Goal: Task Accomplishment & Management: Manage account settings

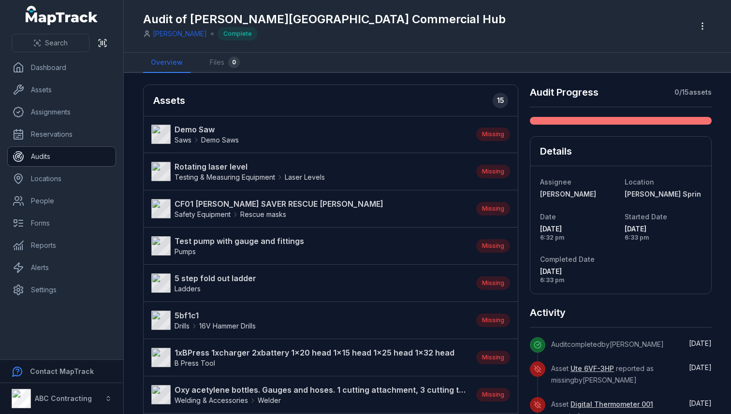
click at [65, 153] on link "Audits" at bounding box center [62, 156] width 108 height 19
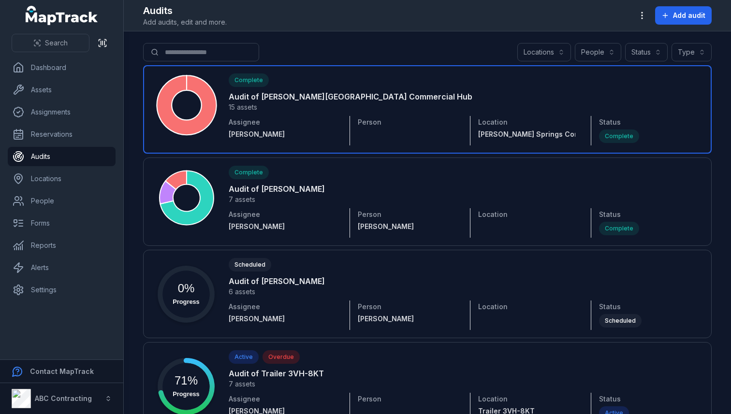
click at [618, 105] on link at bounding box center [427, 109] width 569 height 88
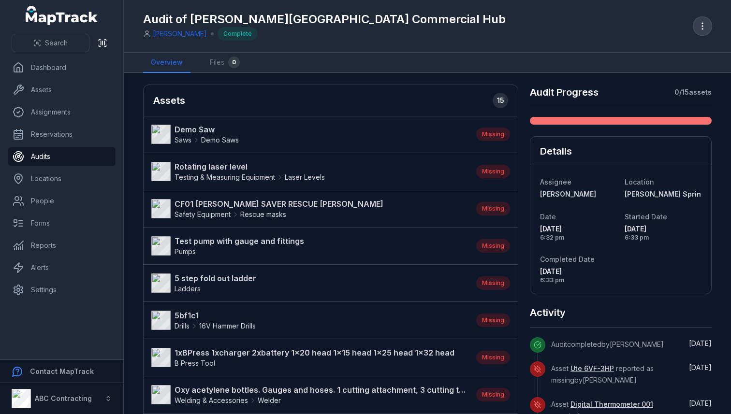
click at [695, 27] on button "button" at bounding box center [702, 26] width 18 height 18
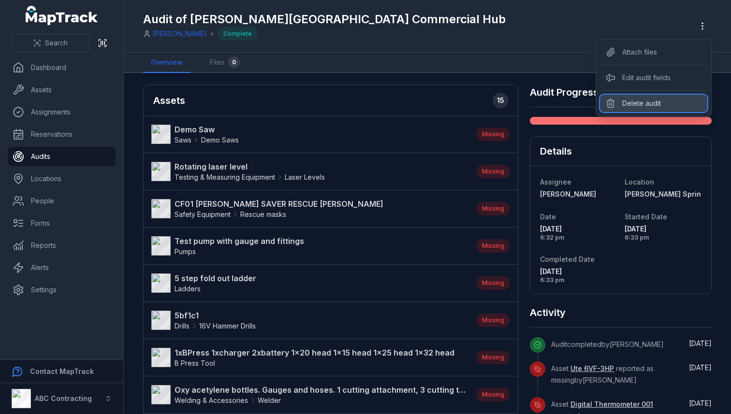
click at [648, 102] on div "Delete audit" at bounding box center [653, 103] width 107 height 17
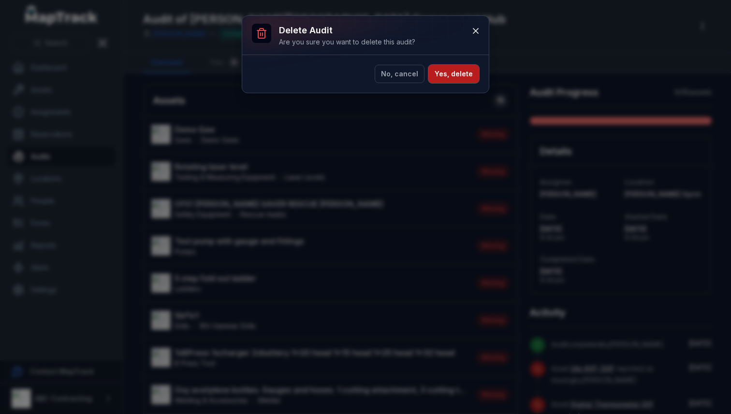
click at [454, 76] on button "Yes, delete" at bounding box center [453, 74] width 51 height 18
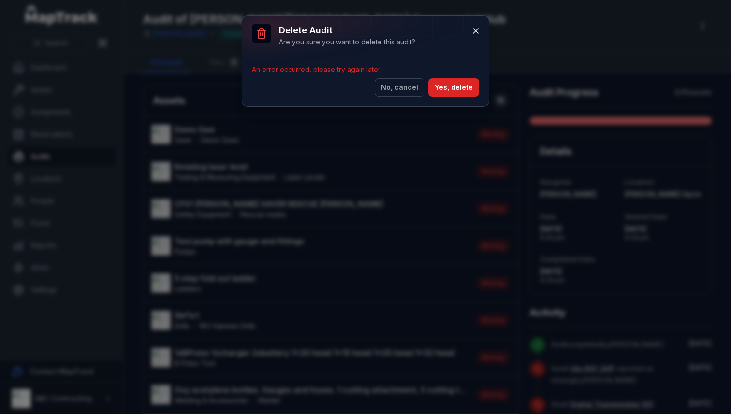
click at [456, 77] on div "An error occurred, please try again later No, cancel Yes, delete" at bounding box center [365, 80] width 247 height 51
click at [453, 92] on button "Yes, delete" at bounding box center [453, 87] width 51 height 18
click at [406, 88] on button "No, cancel" at bounding box center [400, 87] width 50 height 18
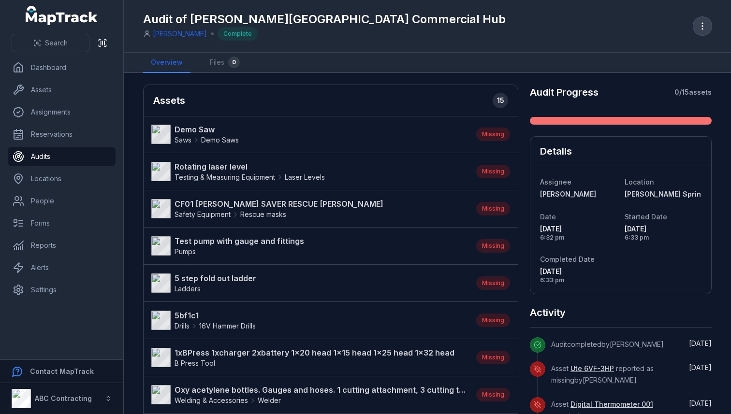
click at [704, 18] on button "button" at bounding box center [702, 26] width 18 height 18
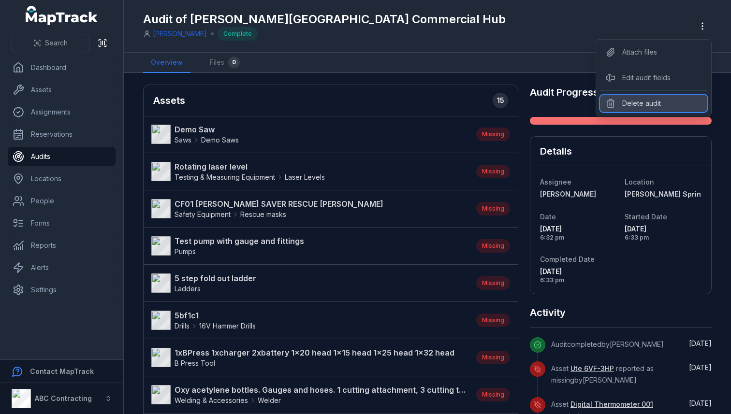
click at [640, 108] on div "Delete audit" at bounding box center [653, 103] width 107 height 17
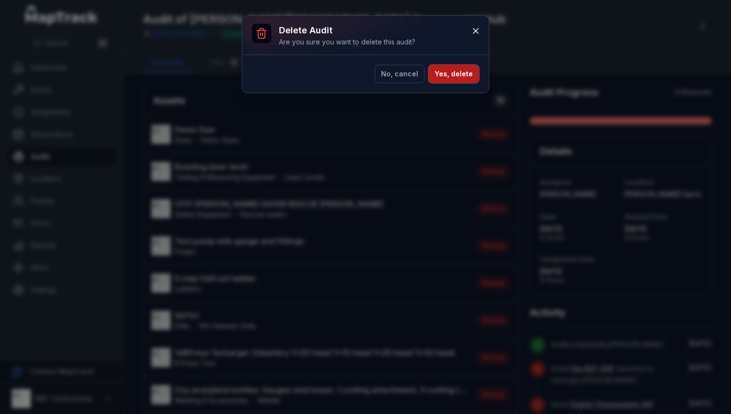
click at [457, 75] on button "Yes, delete" at bounding box center [453, 74] width 51 height 18
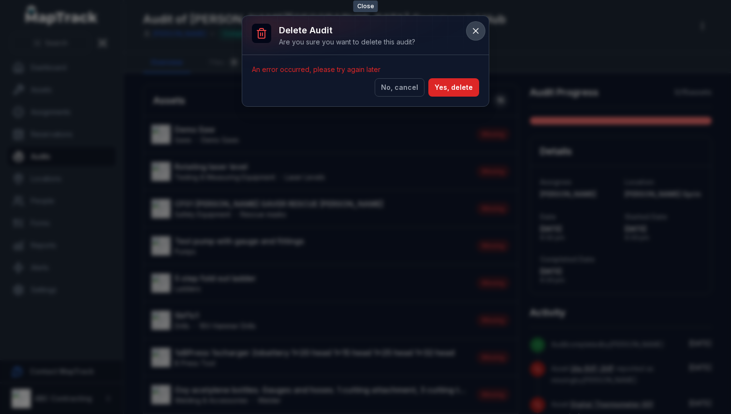
click at [480, 31] on icon at bounding box center [476, 31] width 10 height 10
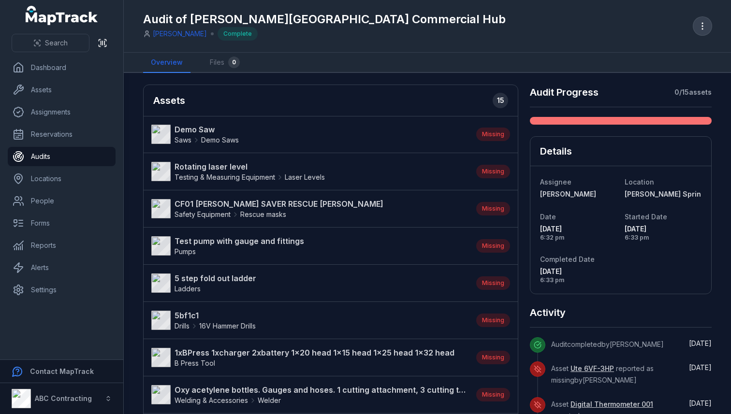
click at [708, 30] on button "button" at bounding box center [702, 26] width 18 height 18
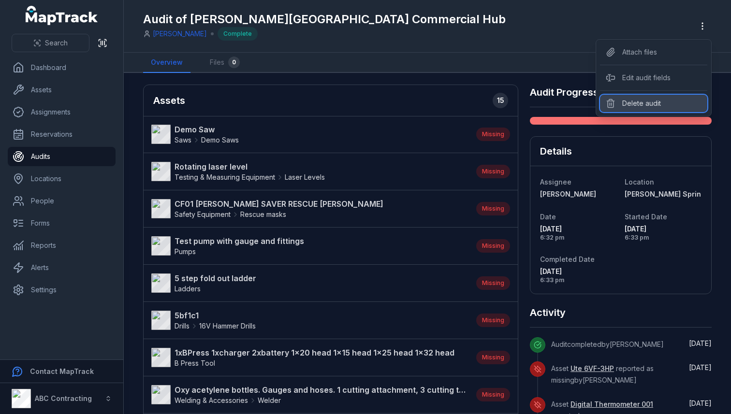
click at [630, 103] on div "Delete audit" at bounding box center [653, 103] width 107 height 17
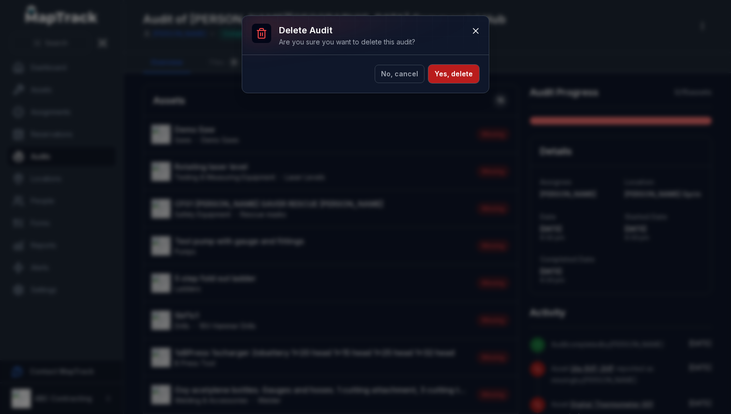
click at [441, 75] on button "Yes, delete" at bounding box center [453, 74] width 51 height 18
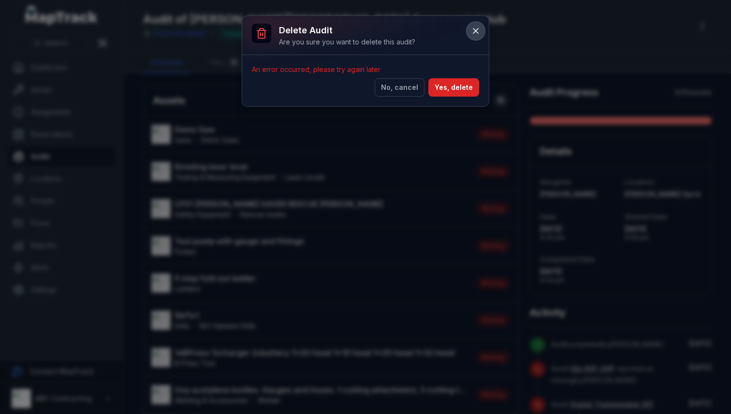
click at [474, 32] on icon at bounding box center [475, 31] width 5 height 5
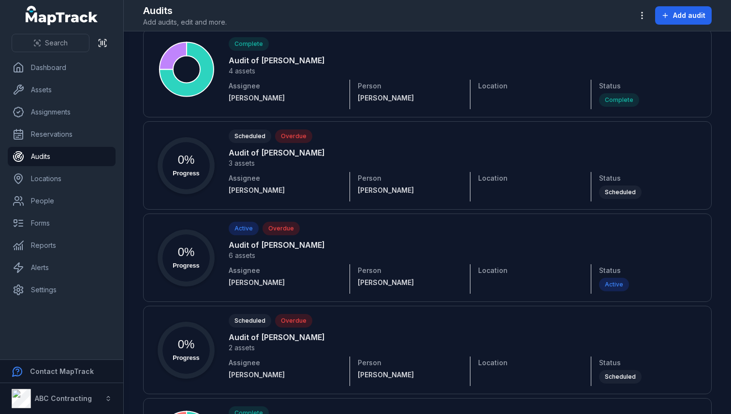
scroll to position [2543, 0]
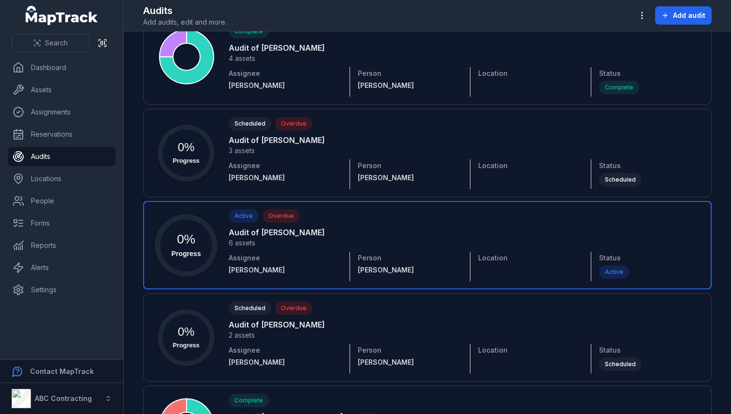
click at [295, 261] on link at bounding box center [427, 245] width 569 height 88
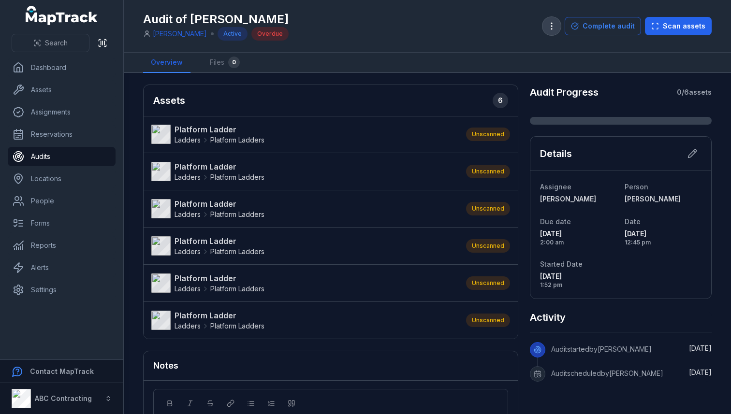
click at [553, 26] on icon "button" at bounding box center [552, 26] width 10 height 10
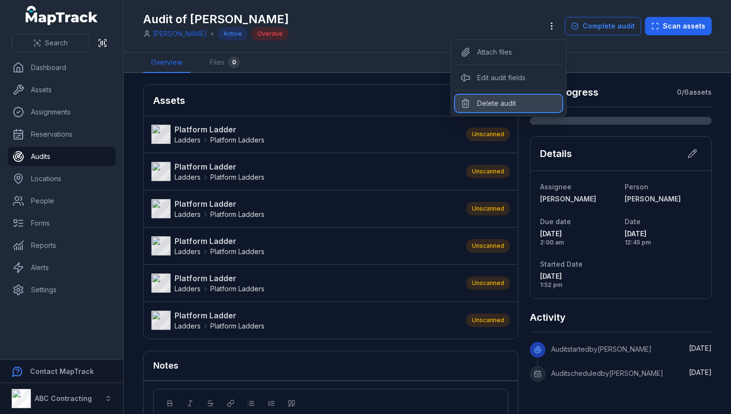
click at [511, 106] on div "Delete audit" at bounding box center [508, 103] width 107 height 17
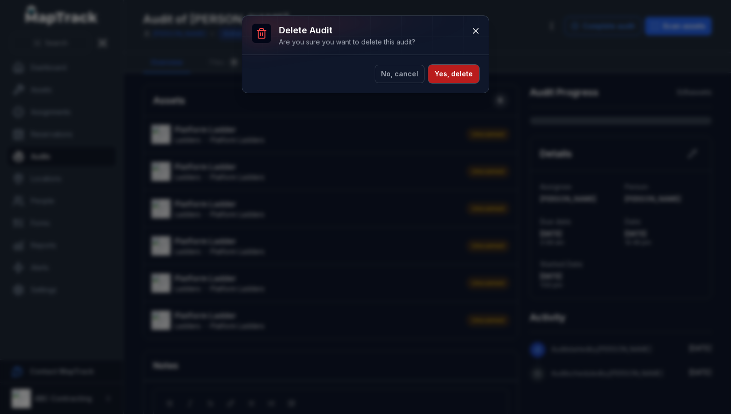
click at [449, 79] on button "Yes, delete" at bounding box center [453, 74] width 51 height 18
